Goal: Information Seeking & Learning: Learn about a topic

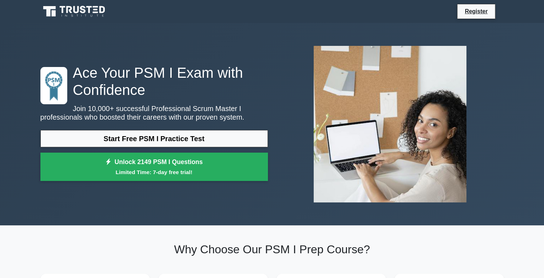
click at [178, 139] on link "Start Free PSM I Practice Test" at bounding box center [154, 138] width 228 height 17
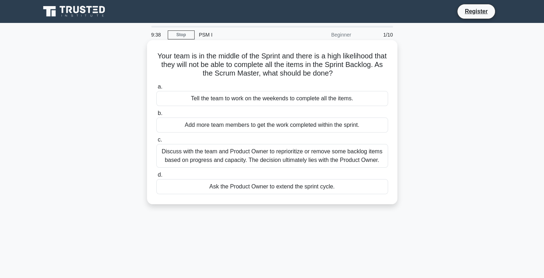
click at [202, 158] on div "Discuss with the team and Product Owner to reprioritize or remove some backlog …" at bounding box center [272, 156] width 232 height 24
click at [156, 142] on input "c. Discuss with the team and Product Owner to reprioritize or remove some backl…" at bounding box center [156, 139] width 0 height 5
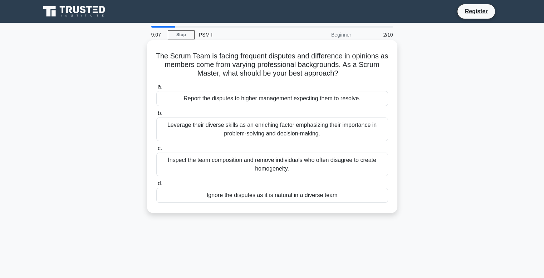
click at [234, 135] on div "Leverage their diverse skills as an enriching factor emphasizing their importan…" at bounding box center [272, 129] width 232 height 24
click at [156, 116] on input "b. Leverage their diverse skills as an enriching factor emphasizing their impor…" at bounding box center [156, 113] width 0 height 5
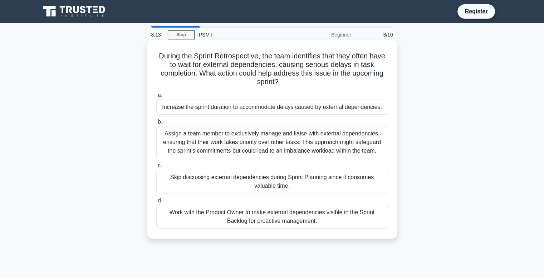
click at [220, 213] on div "Work with the Product Owner to make external dependencies visible in the Sprint…" at bounding box center [272, 217] width 232 height 24
click at [156, 203] on input "d. Work with the Product Owner to make external dependencies visible in the Spr…" at bounding box center [156, 200] width 0 height 5
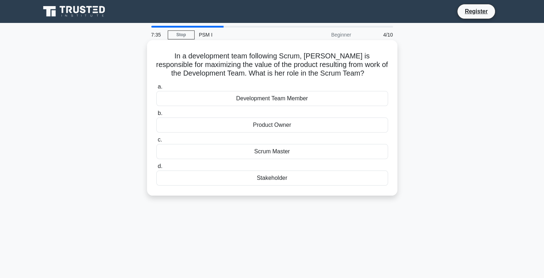
click at [261, 151] on div "Scrum Master" at bounding box center [272, 151] width 232 height 15
click at [156, 142] on input "c. Scrum Master" at bounding box center [156, 139] width 0 height 5
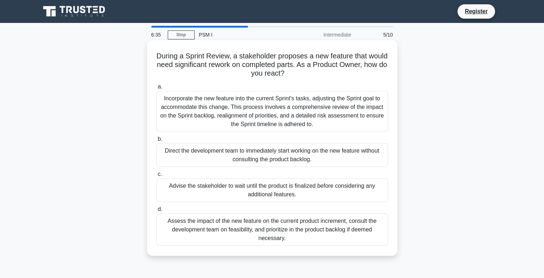
click at [255, 236] on div "Assess the impact of the new feature on the current product increment, consult …" at bounding box center [272, 229] width 232 height 32
click at [156, 211] on input "d. Assess the impact of the new feature on the current product increment, consu…" at bounding box center [156, 209] width 0 height 5
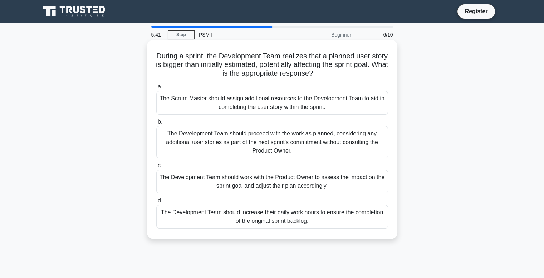
click at [279, 177] on div "The Development Team should work with the Product Owner to assess the impact on…" at bounding box center [272, 182] width 232 height 24
click at [156, 168] on input "c. The Development Team should work with the Product Owner to assess the impact…" at bounding box center [156, 165] width 0 height 5
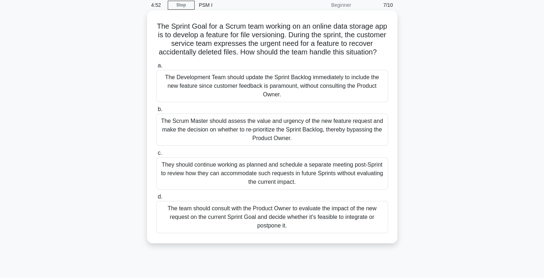
scroll to position [31, 0]
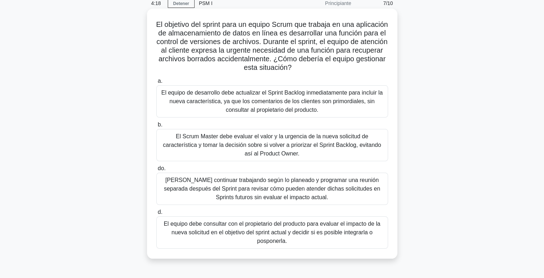
click at [357, 236] on font "El equipo debe consultar con el propietario del producto para evaluar el impact…" at bounding box center [272, 231] width 217 height 23
click at [156, 214] on input "d. El equipo debe consultar con el propietario del producto para evaluar el imp…" at bounding box center [156, 212] width 0 height 5
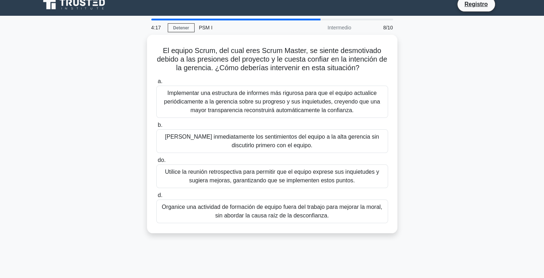
scroll to position [0, 0]
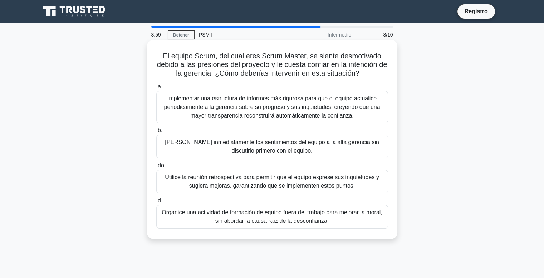
click at [302, 182] on font "Utilice la reunión retrospectiva para permitir que el equipo exprese sus inquie…" at bounding box center [272, 181] width 214 height 15
click at [156, 168] on input "do. Utilice la reunión retrospectiva para permitir que el equipo exprese sus in…" at bounding box center [156, 165] width 0 height 5
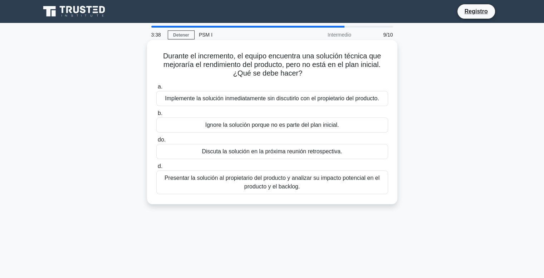
click at [289, 182] on font "Presentar la solución al propietario del producto y analizar su impacto potenci…" at bounding box center [272, 182] width 215 height 15
click at [156, 169] on input "d. Presentar la solución al propietario del producto y analizar su impacto pote…" at bounding box center [156, 166] width 0 height 5
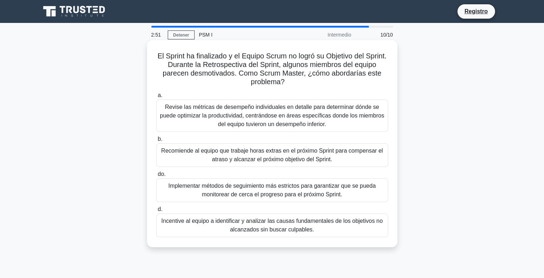
click at [256, 230] on font "Incentive al equipo a identificar y analizar las causas fundamentales de los ob…" at bounding box center [271, 225] width 221 height 15
click at [156, 211] on input "d. Incentive al equipo a identificar y analizar las causas fundamentales de los…" at bounding box center [156, 209] width 0 height 5
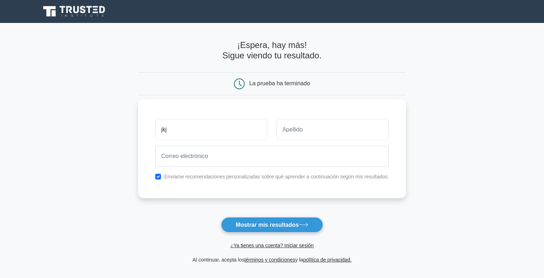
type input "jkj"
type input "kjkjk"
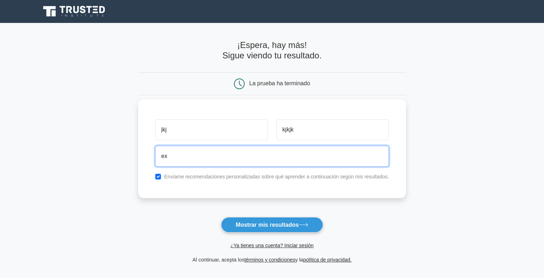
type input "exxolocalbusiness@gmail.com"
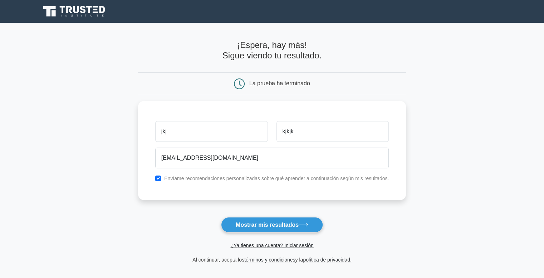
click at [278, 232] on div "¿Ya tienes una cuenta? Iniciar sesión" at bounding box center [272, 240] width 268 height 17
click at [281, 227] on font "Mostrar mis resultados" at bounding box center [267, 224] width 63 height 6
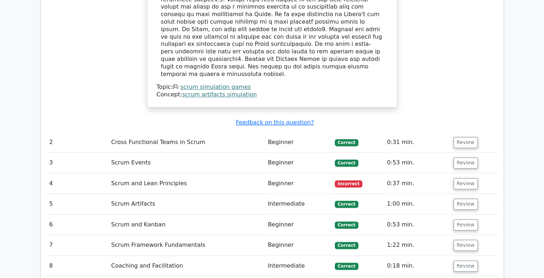
scroll to position [900, 0]
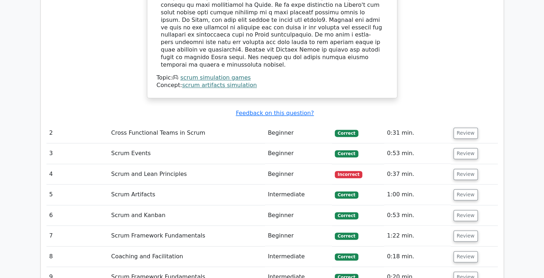
click at [153, 164] on td "Scrum and Lean Principles" at bounding box center [186, 174] width 157 height 20
click at [458, 169] on button "Review" at bounding box center [466, 174] width 24 height 11
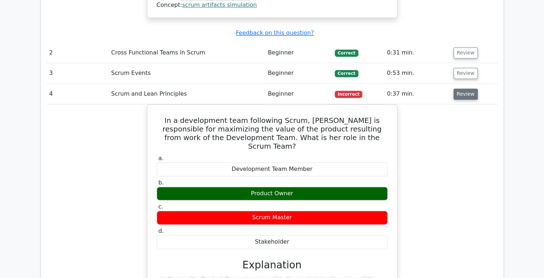
scroll to position [981, 0]
